Goal: Task Accomplishment & Management: Complete application form

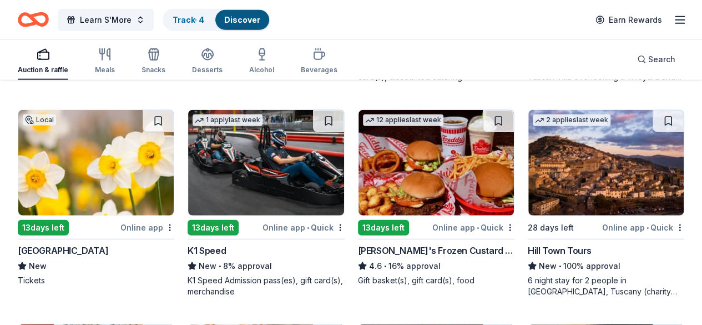
scroll to position [1371, 0]
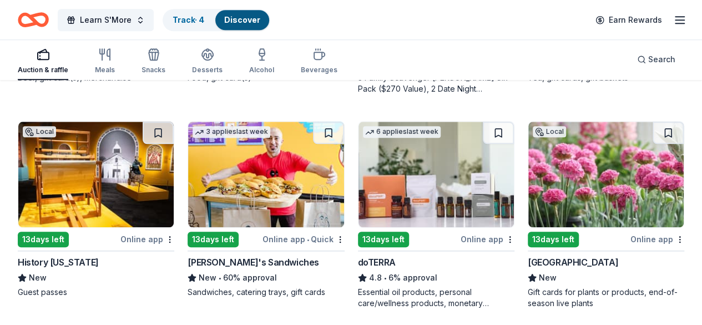
scroll to position [514, 0]
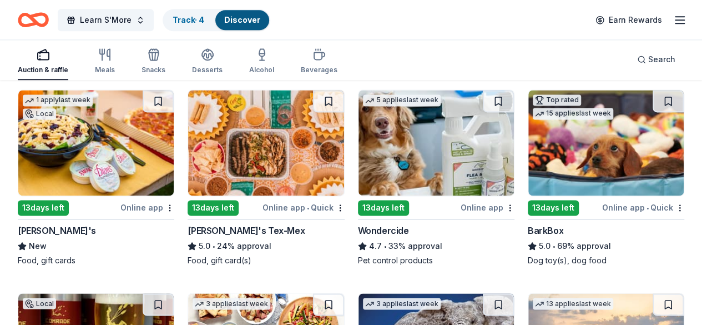
scroll to position [758, 0]
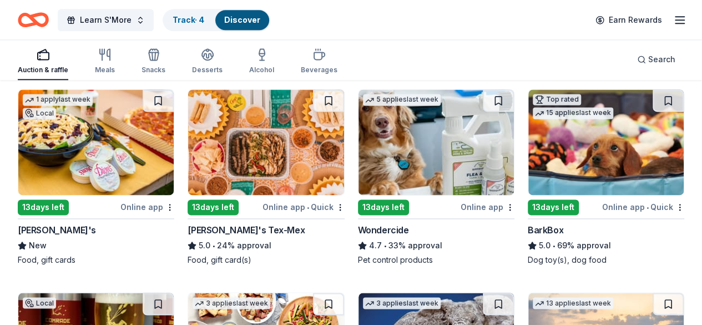
click at [528, 143] on img at bounding box center [605, 141] width 155 height 105
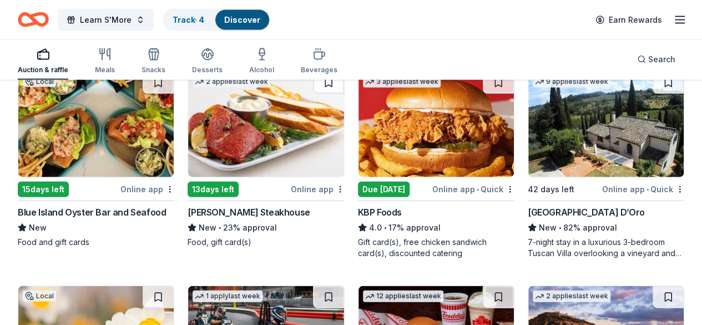
scroll to position [1164, 0]
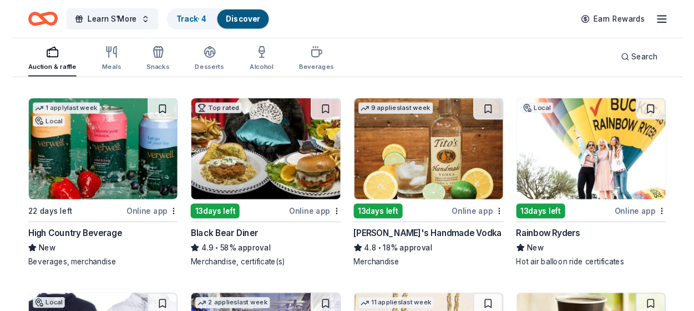
scroll to position [2224, 0]
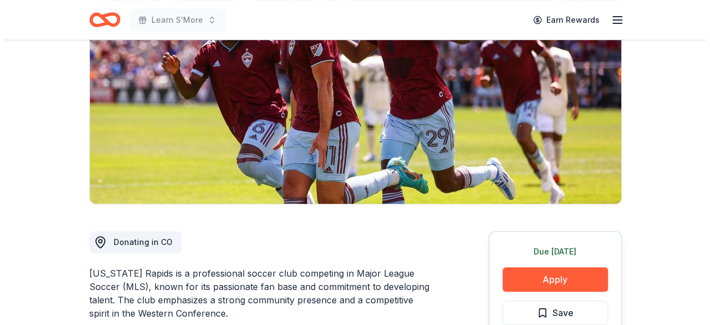
scroll to position [289, 0]
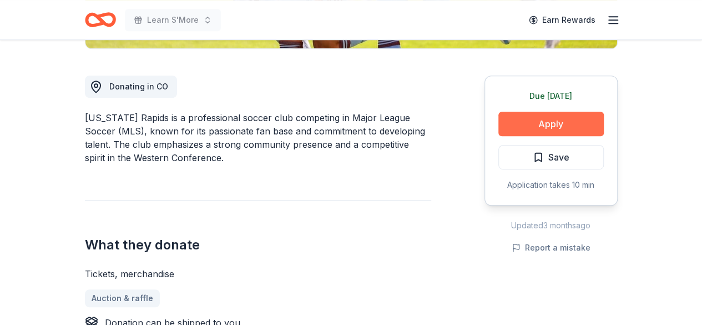
click at [545, 115] on button "Apply" at bounding box center [550, 124] width 105 height 24
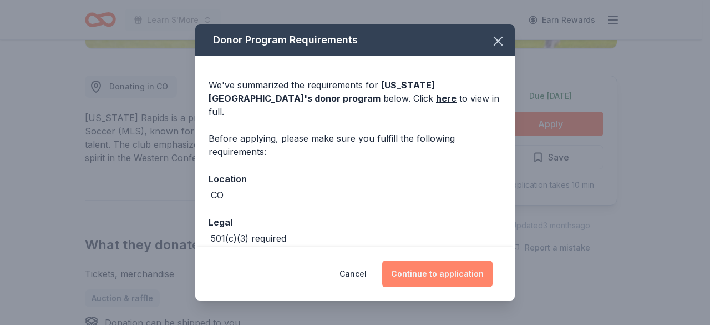
click at [441, 269] on button "Continue to application" at bounding box center [437, 273] width 110 height 27
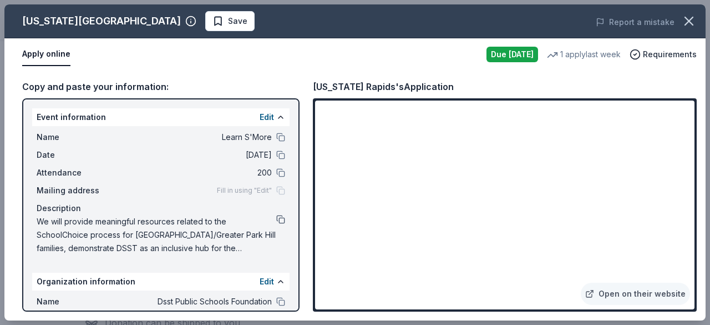
click at [276, 215] on button at bounding box center [280, 219] width 9 height 9
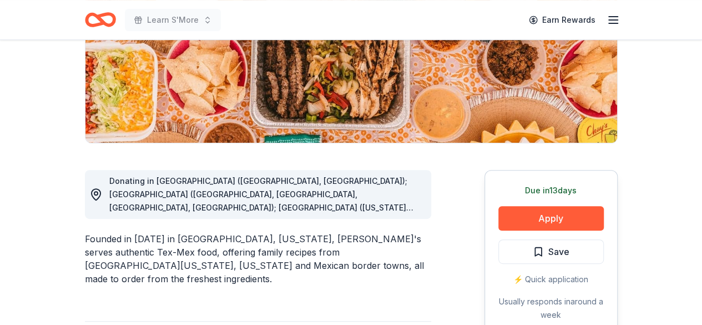
scroll to position [212, 0]
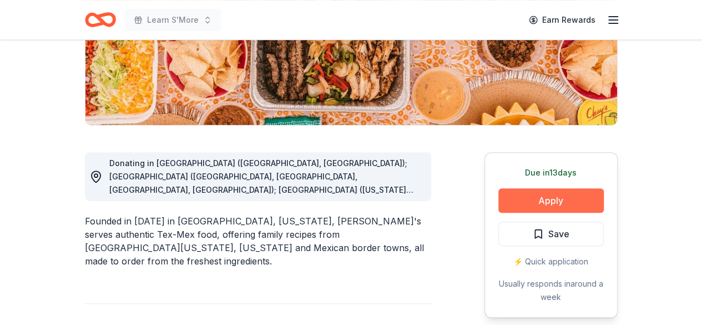
click at [526, 200] on button "Apply" at bounding box center [550, 200] width 105 height 24
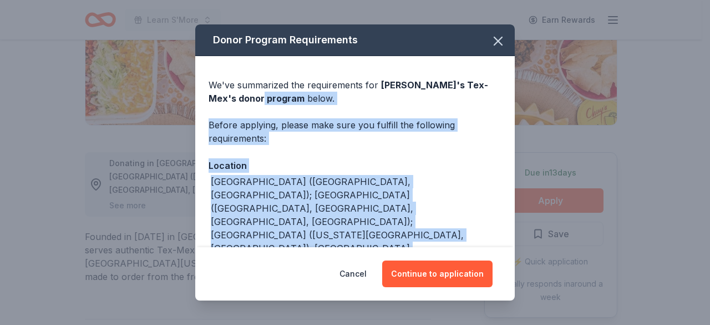
drag, startPoint x: 515, startPoint y: 83, endPoint x: 495, endPoint y: 249, distance: 167.0
click at [495, 249] on div "Donor Program Requirements We've summarized the requirements for Chuy's Tex-Mex…" at bounding box center [355, 162] width 710 height 325
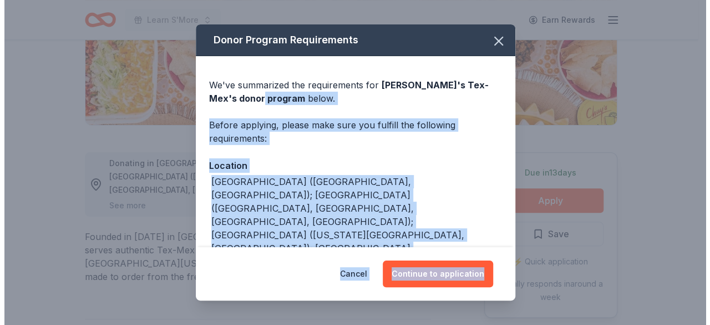
scroll to position [28, 0]
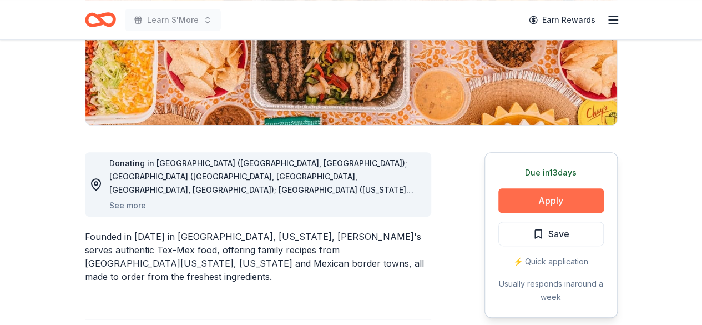
click at [519, 200] on button "Apply" at bounding box center [550, 200] width 105 height 24
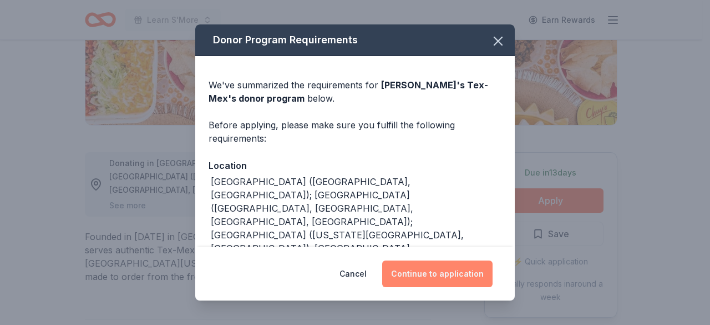
click at [440, 269] on button "Continue to application" at bounding box center [437, 273] width 110 height 27
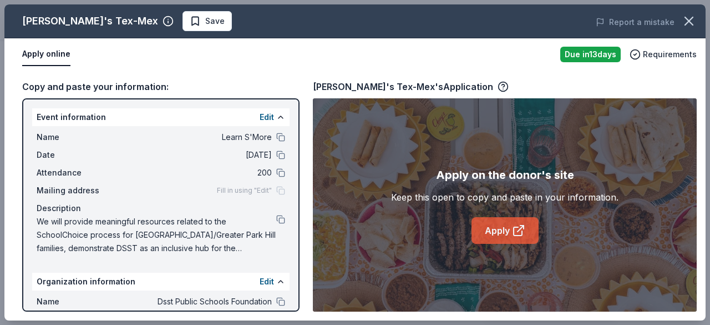
click at [500, 227] on link "Apply" at bounding box center [505, 230] width 67 height 27
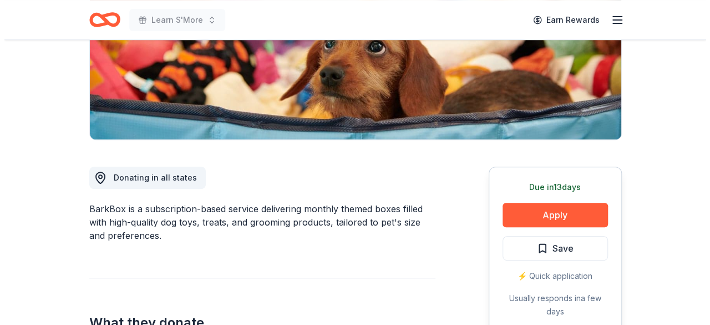
scroll to position [200, 0]
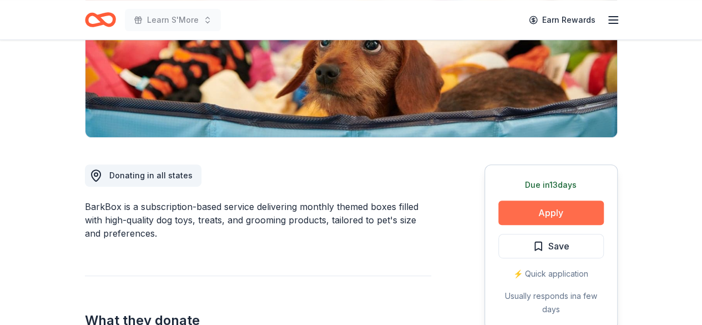
click at [543, 210] on button "Apply" at bounding box center [550, 212] width 105 height 24
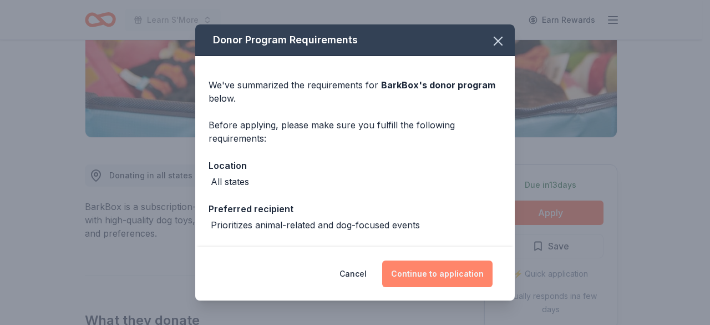
click at [430, 274] on button "Continue to application" at bounding box center [437, 273] width 110 height 27
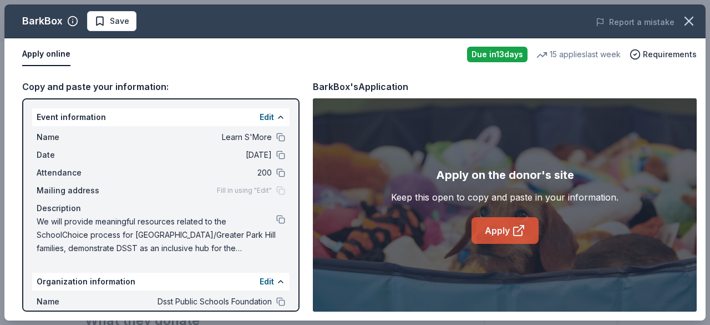
click at [497, 234] on link "Apply" at bounding box center [505, 230] width 67 height 27
click at [276, 219] on button at bounding box center [280, 219] width 9 height 9
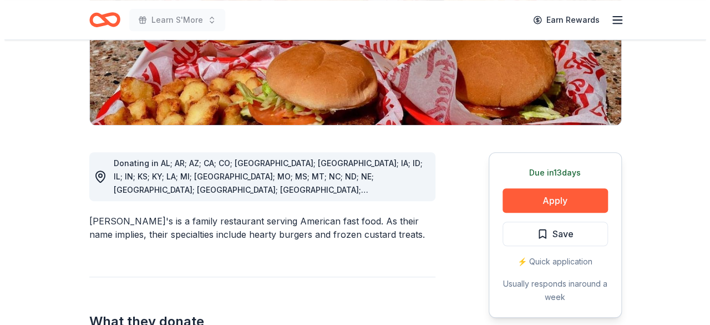
scroll to position [266, 0]
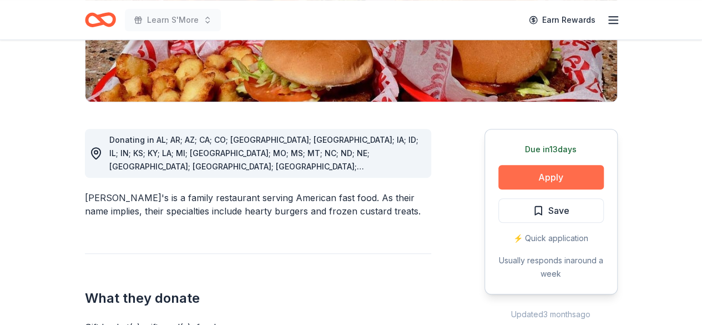
click at [541, 165] on button "Apply" at bounding box center [550, 177] width 105 height 24
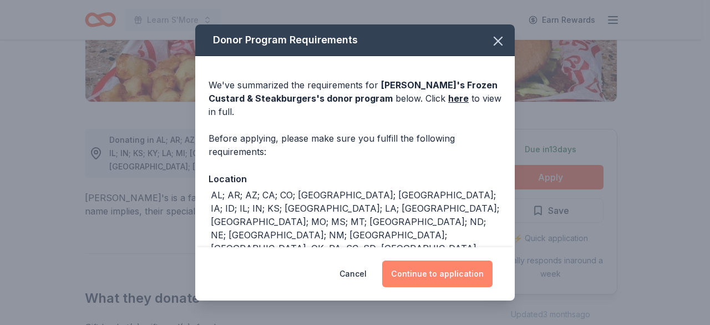
click at [416, 267] on button "Continue to application" at bounding box center [437, 273] width 110 height 27
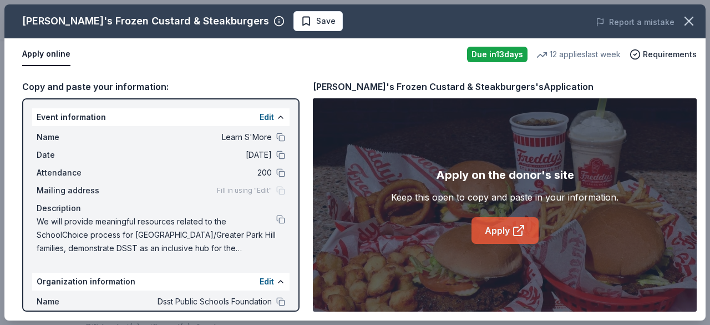
click at [495, 237] on link "Apply" at bounding box center [505, 230] width 67 height 27
click at [266, 221] on span "We will provide meaningful resources related to the SchoolChoice process for [G…" at bounding box center [157, 235] width 240 height 40
click at [276, 220] on button at bounding box center [280, 219] width 9 height 9
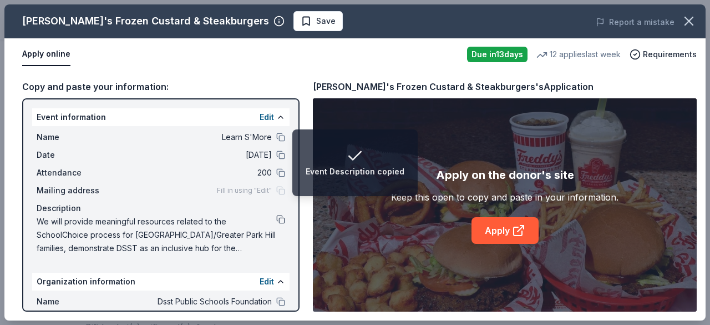
click at [276, 218] on button at bounding box center [280, 219] width 9 height 9
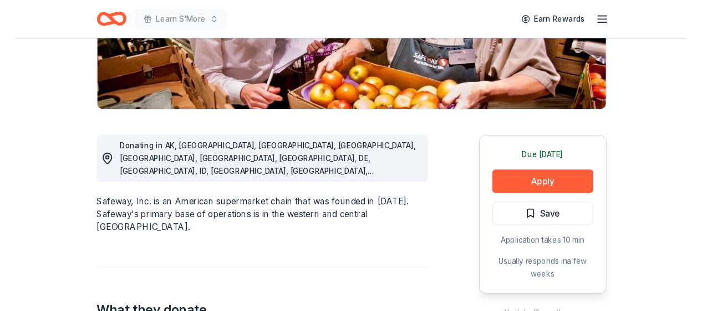
scroll to position [244, 0]
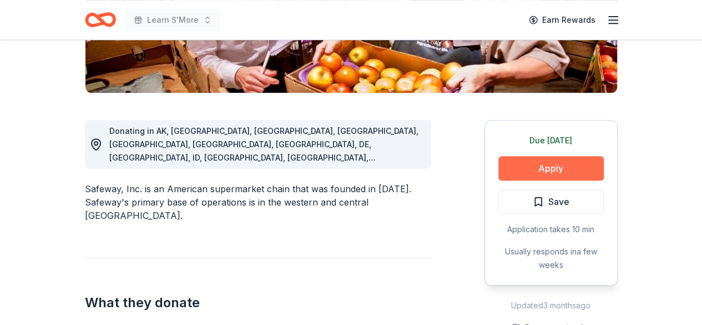
click at [548, 166] on button "Apply" at bounding box center [550, 168] width 105 height 24
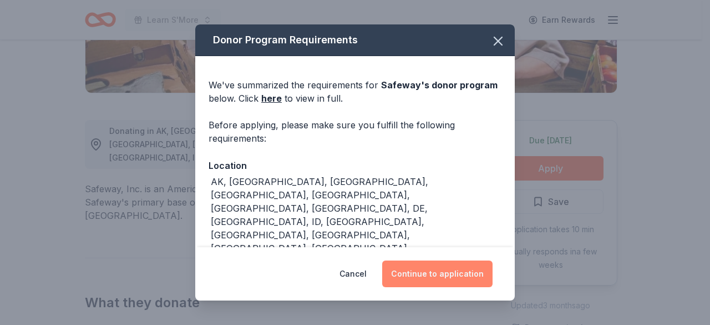
click at [429, 271] on button "Continue to application" at bounding box center [437, 273] width 110 height 27
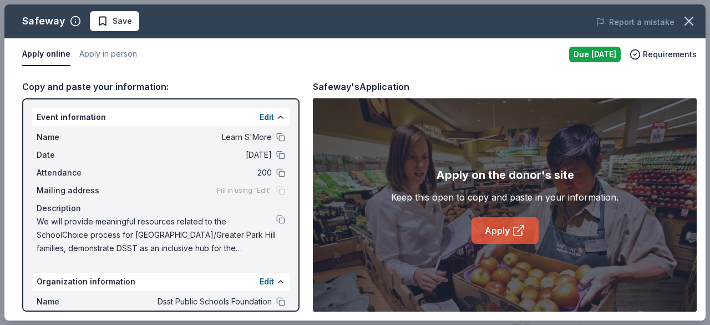
click at [512, 230] on link "Apply" at bounding box center [505, 230] width 67 height 27
